Goal: Information Seeking & Learning: Check status

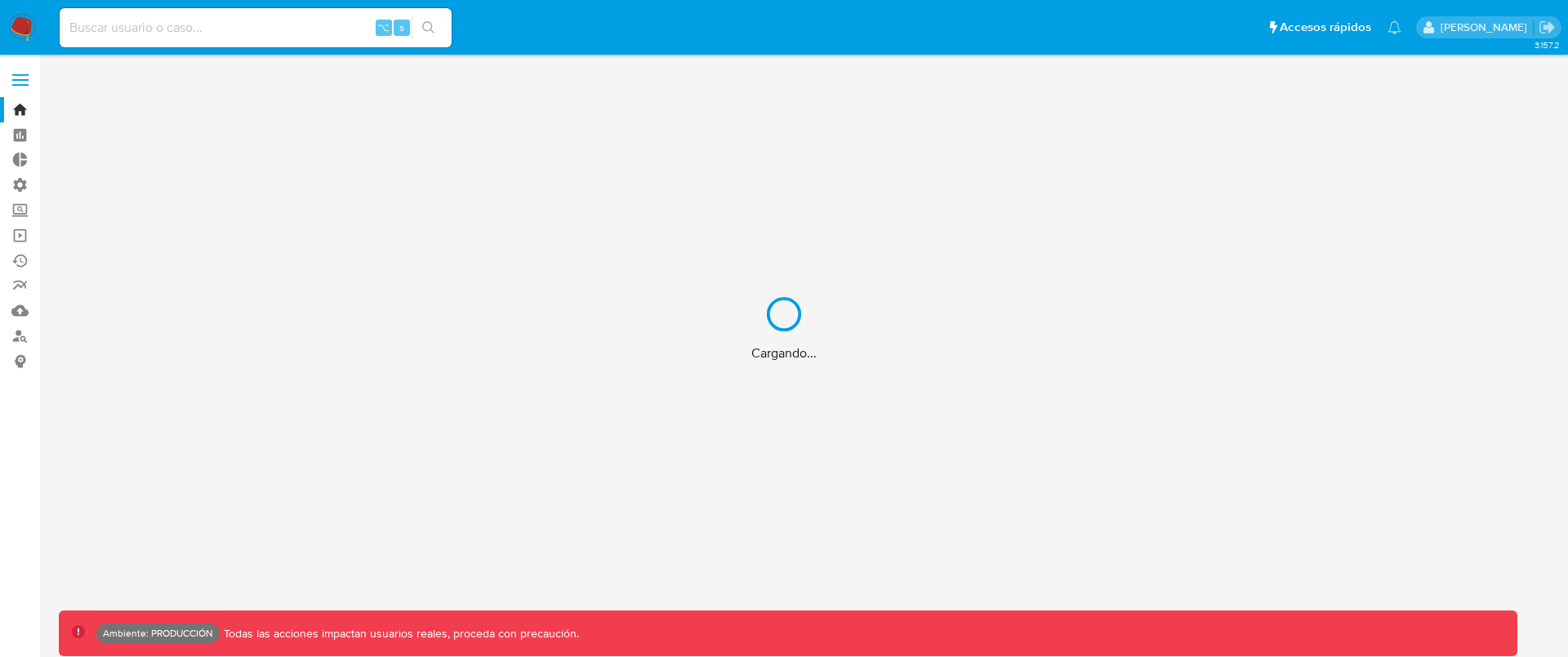
click at [282, 23] on div "Cargando..." at bounding box center [784, 328] width 1568 height 657
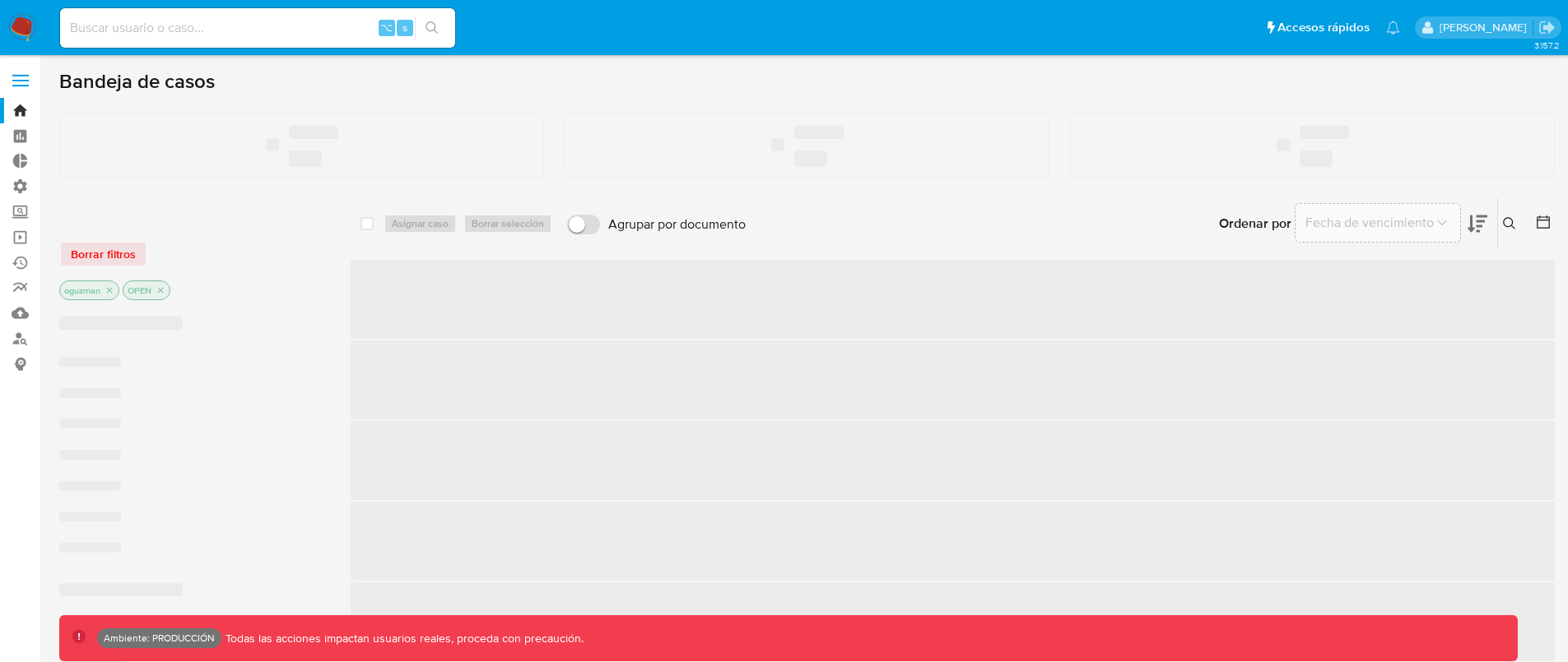
click at [282, 26] on input at bounding box center [257, 28] width 395 height 22
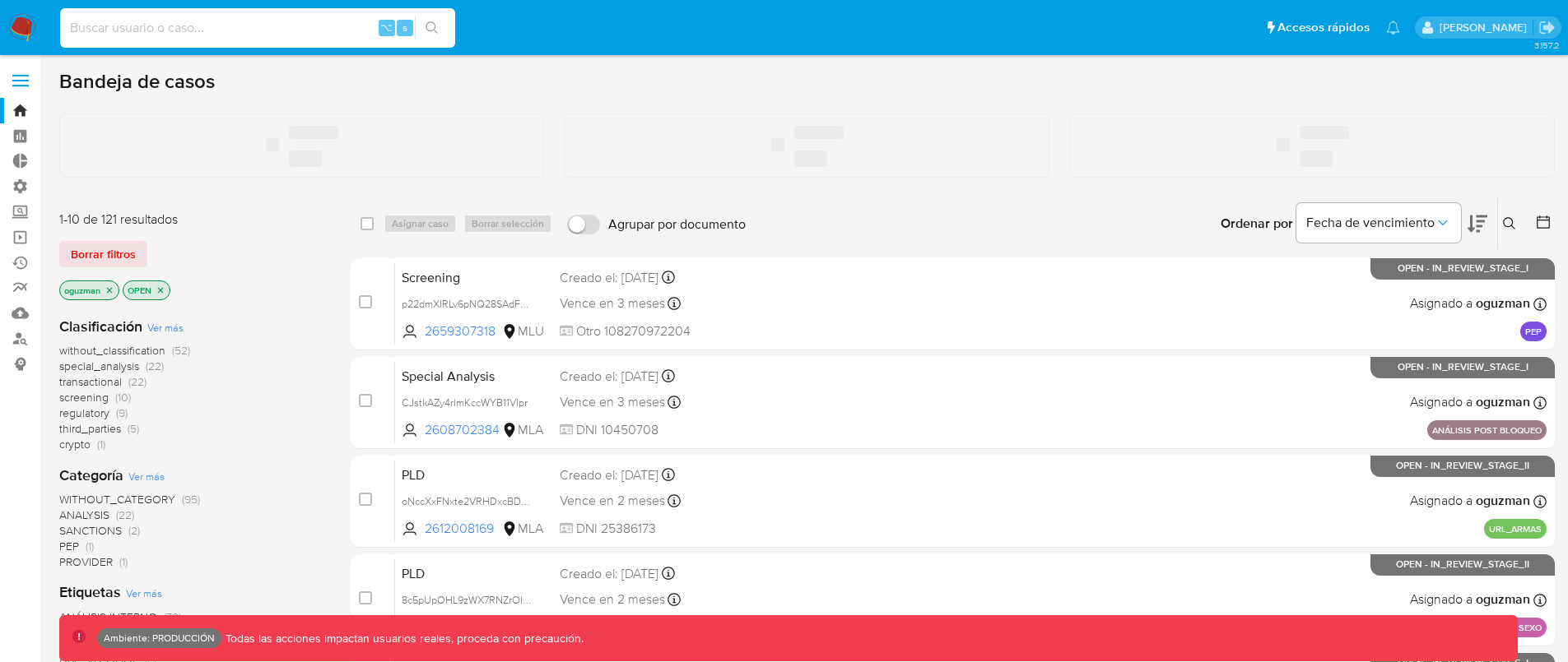
paste input "2591720340,"
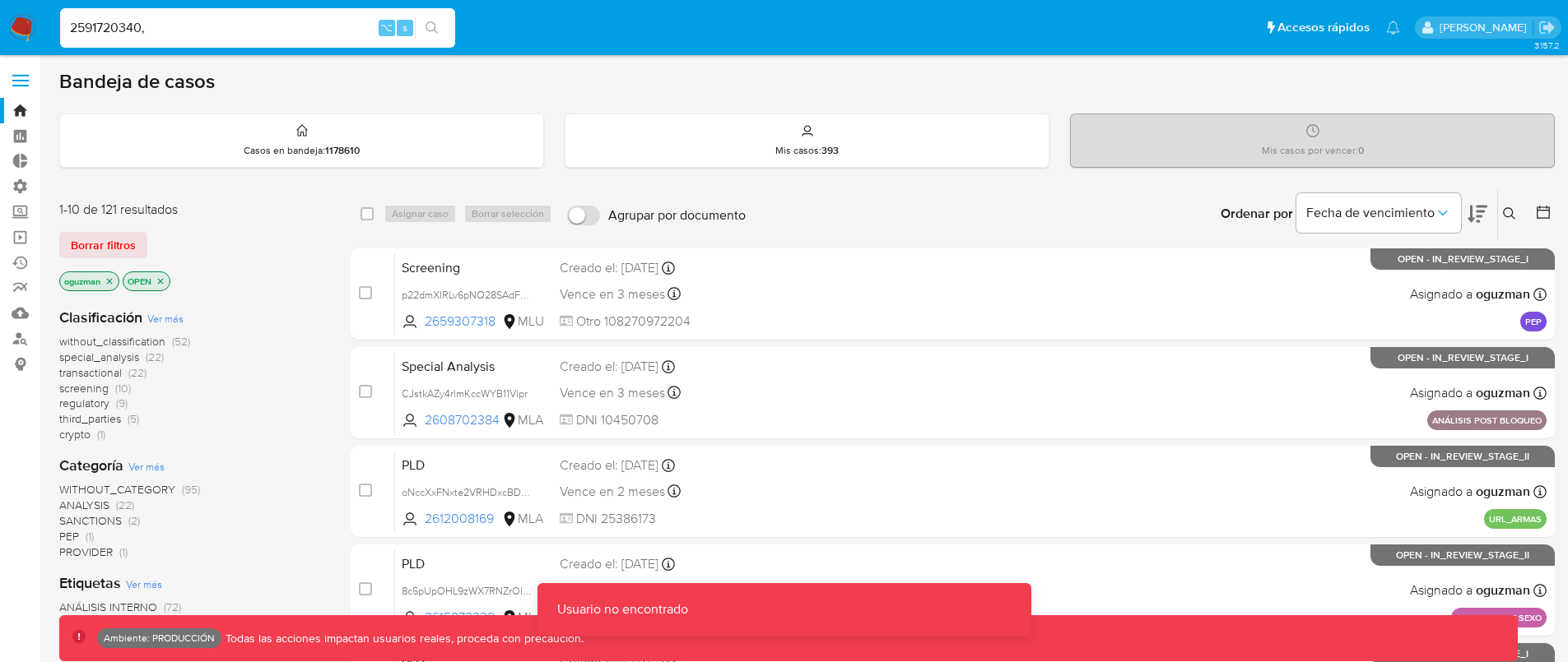
click at [216, 28] on input "2591720340," at bounding box center [257, 28] width 395 height 22
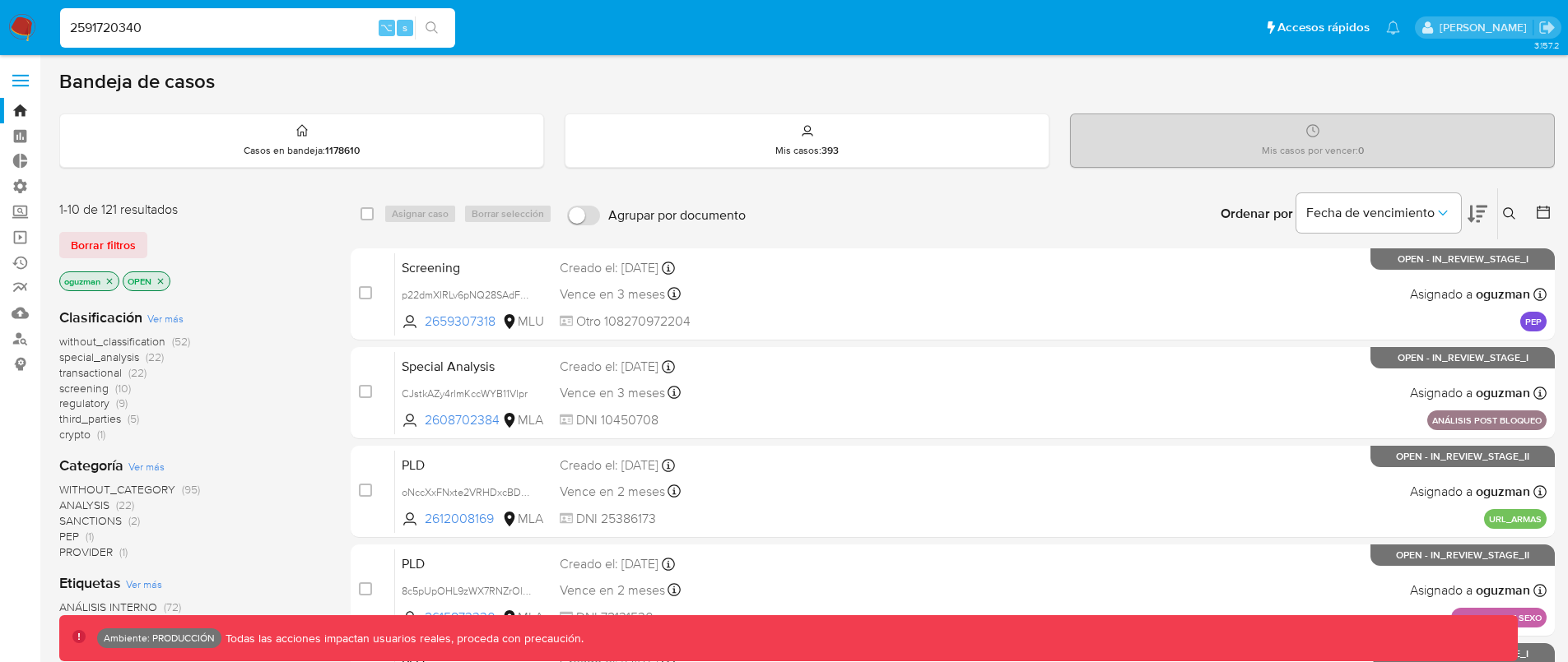
type input "2591720340"
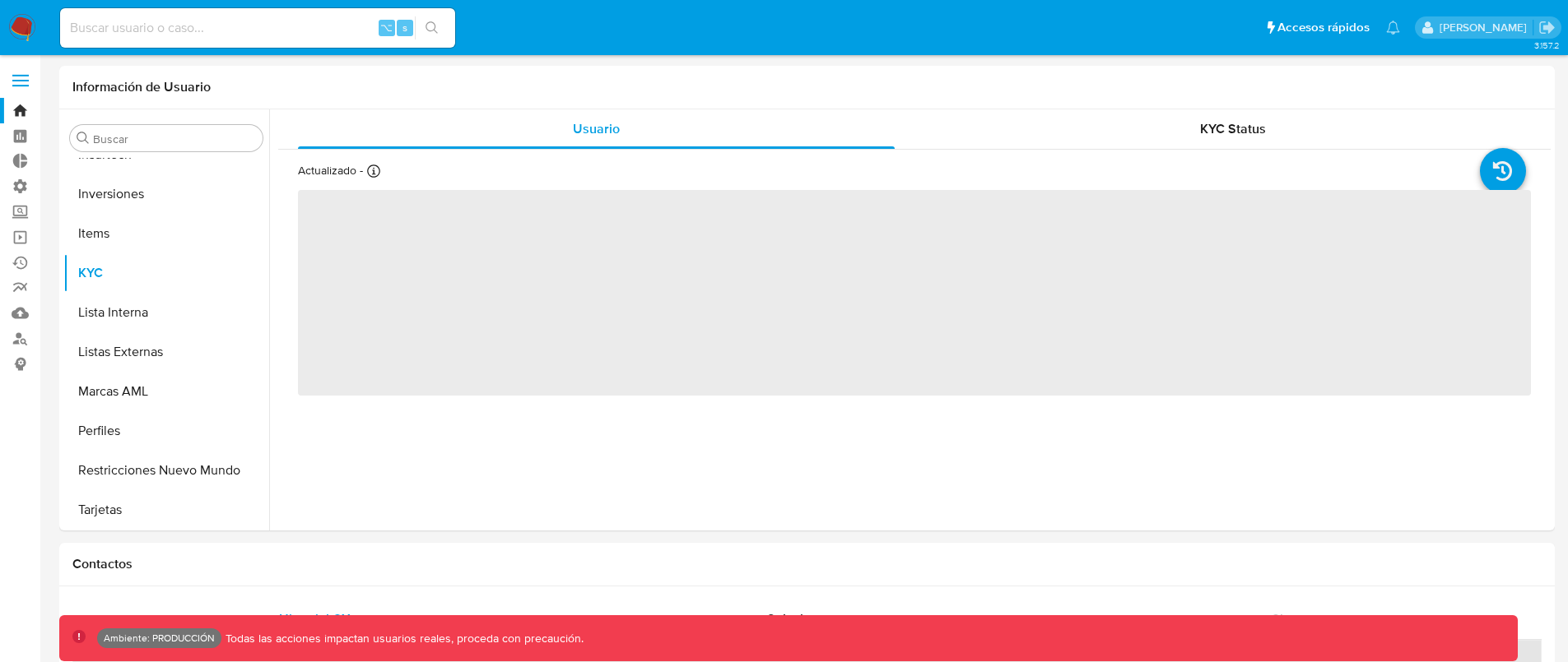
scroll to position [774, 0]
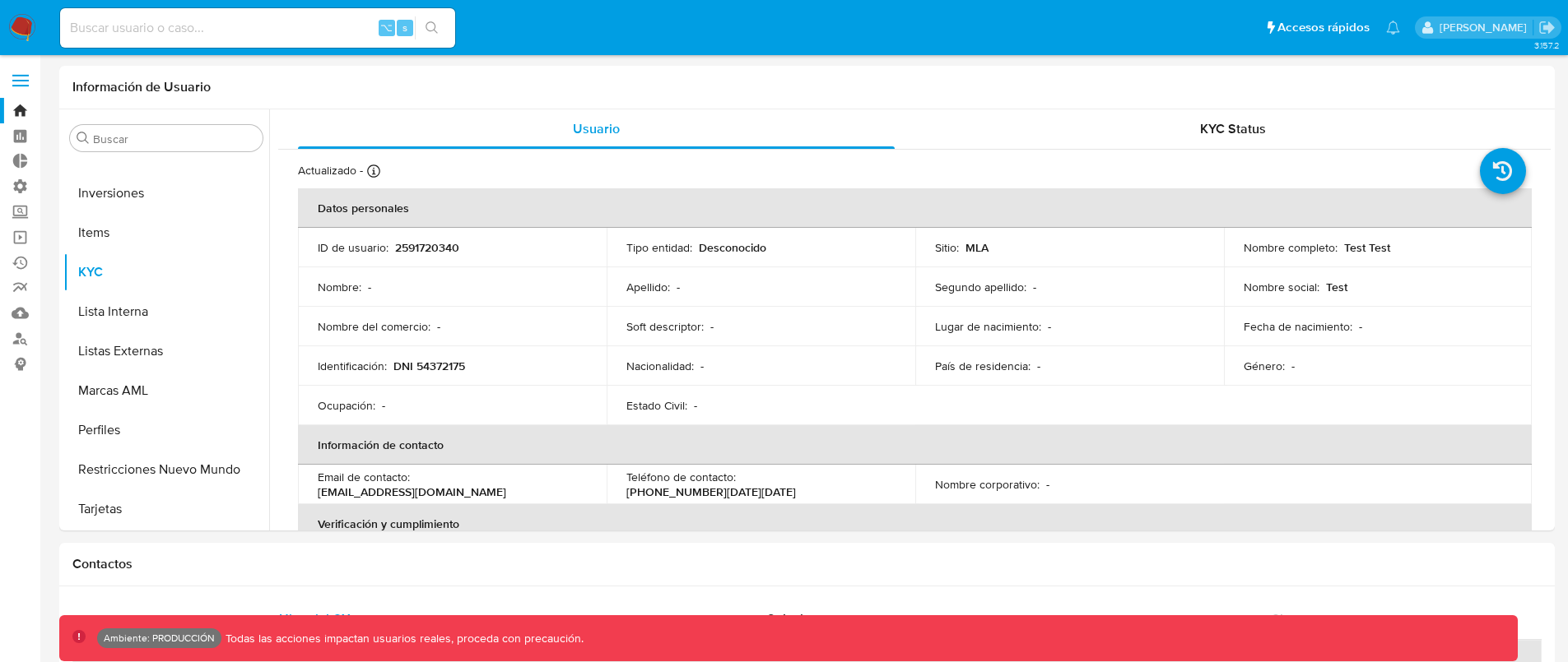
select select "10"
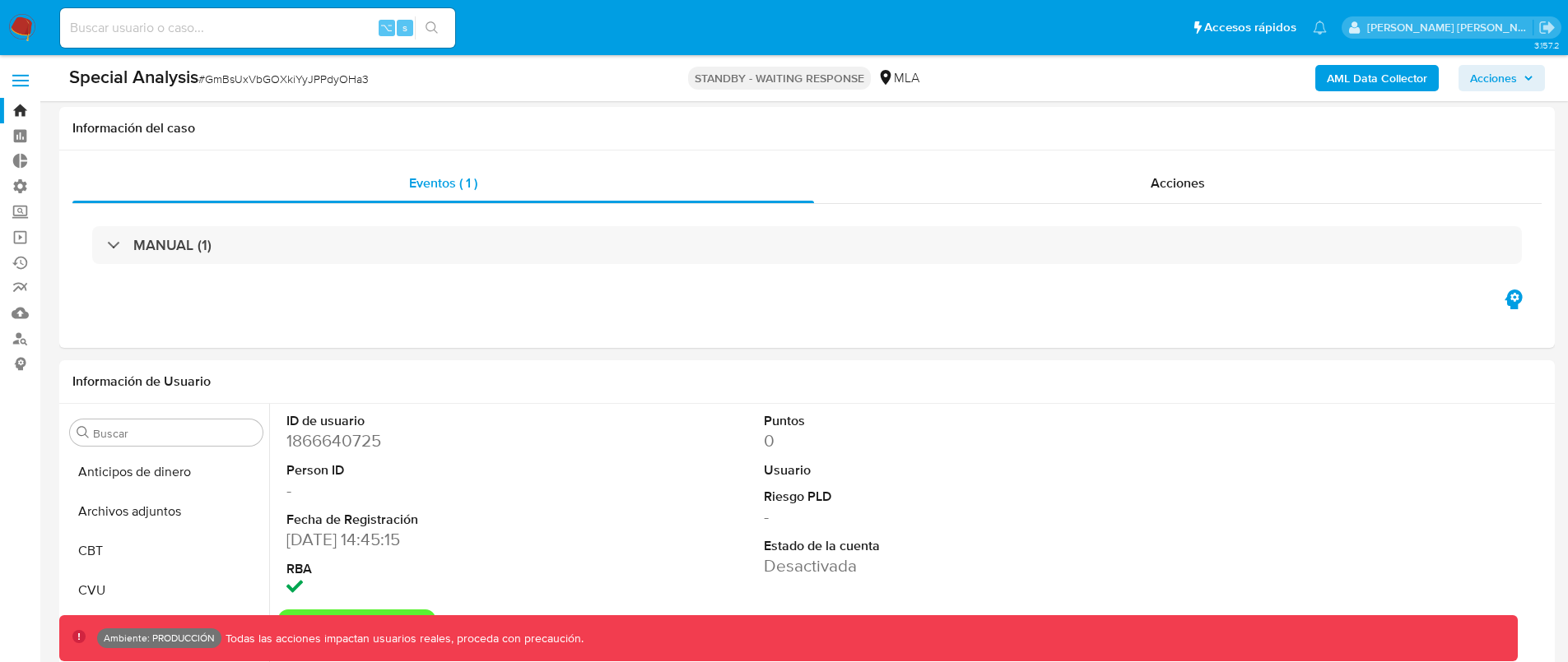
select select "10"
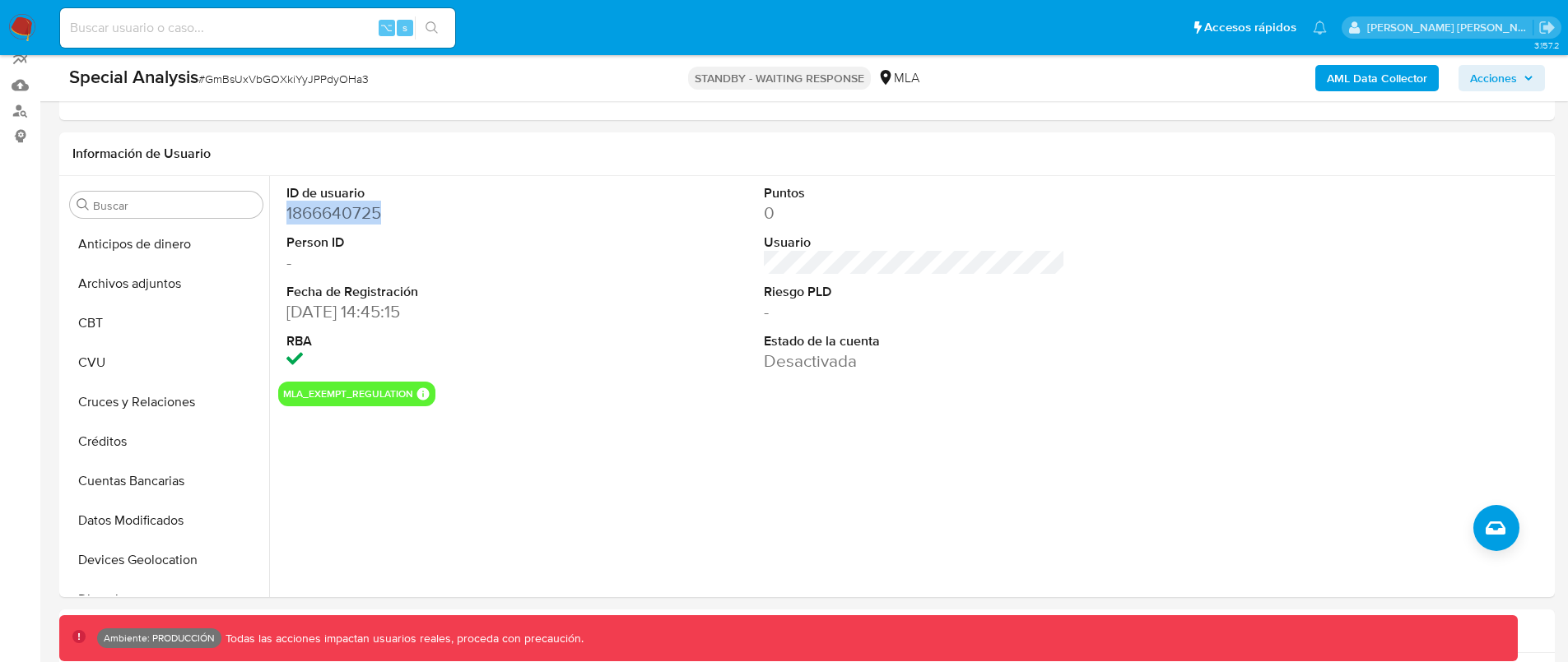
scroll to position [468, 0]
